Goal: Information Seeking & Learning: Learn about a topic

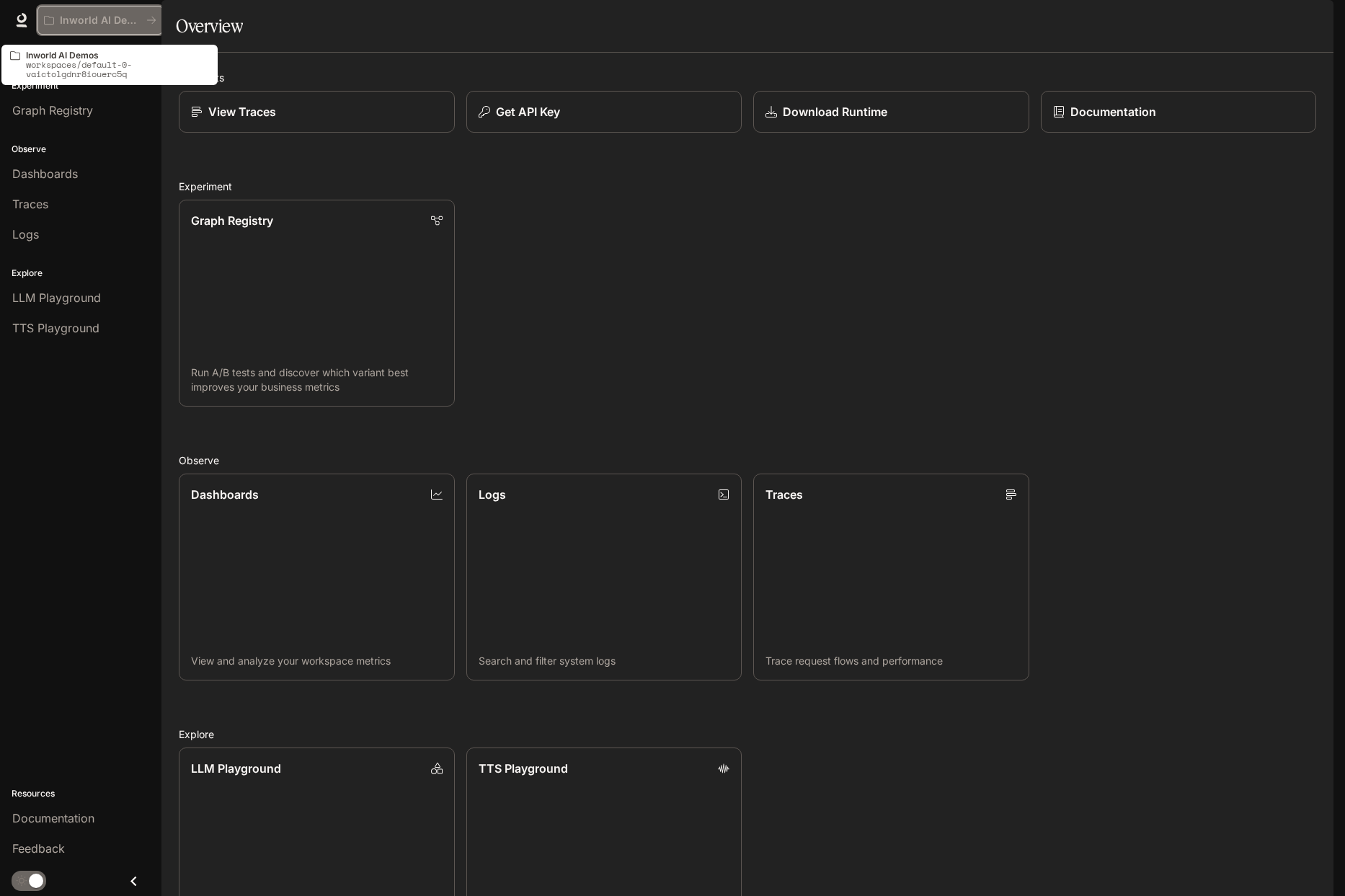
click at [112, 21] on p "Inworld AI Demos" at bounding box center [100, 21] width 81 height 12
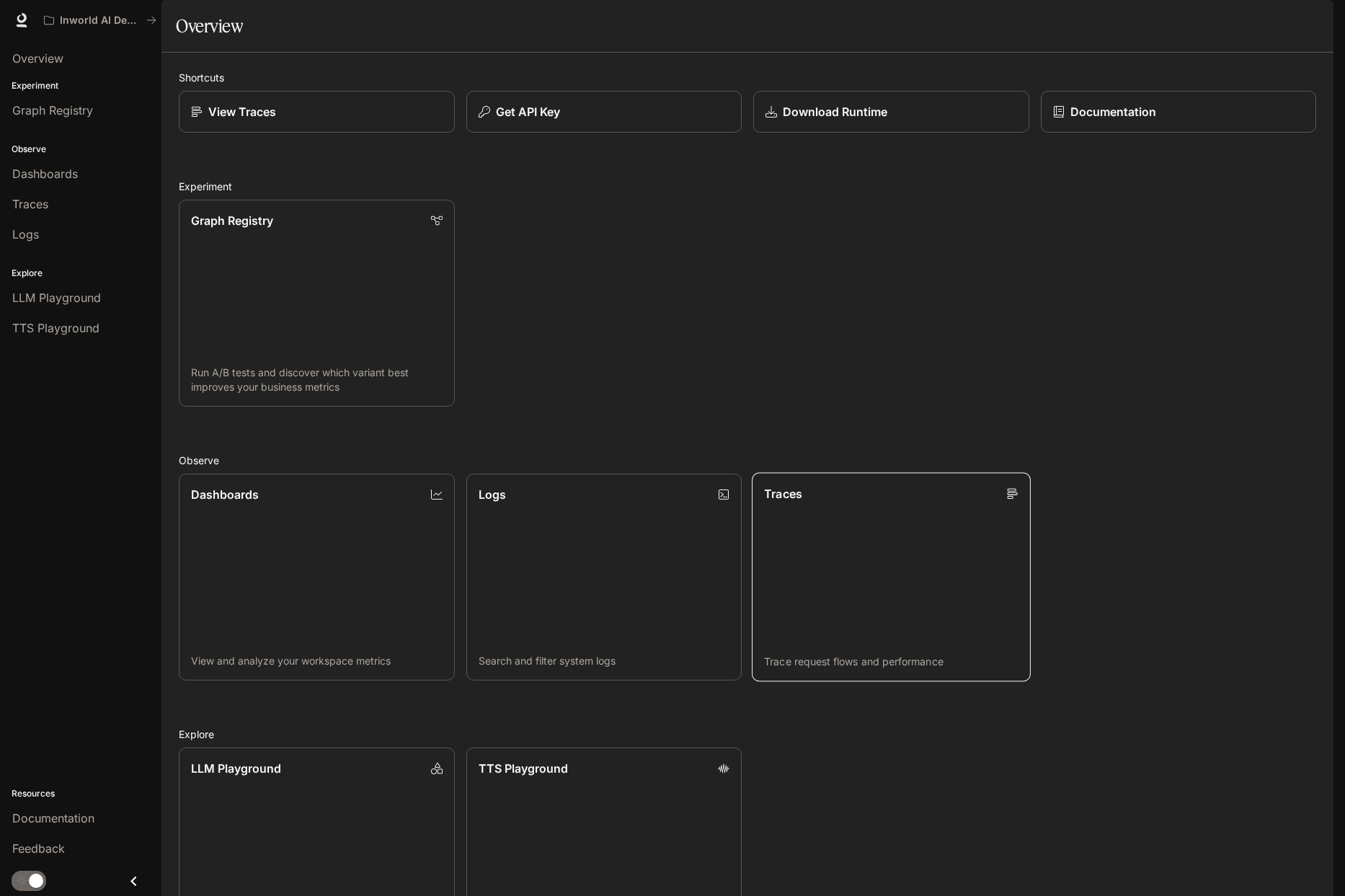
scroll to position [122, 0]
click at [64, 818] on span "Documentation" at bounding box center [53, 818] width 83 height 18
